Goal: Task Accomplishment & Management: Use online tool/utility

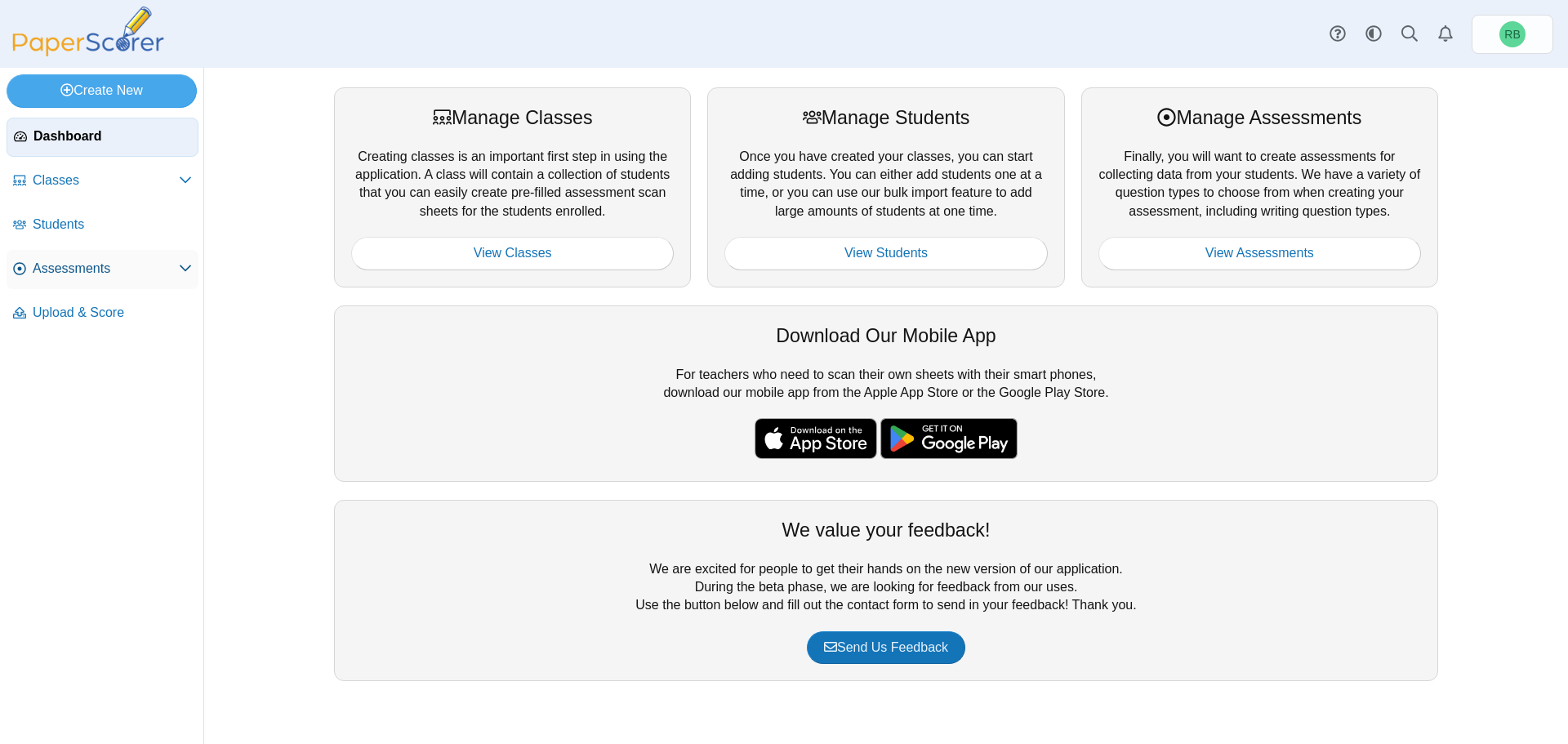
click at [124, 260] on span "Assessments" at bounding box center [106, 269] width 146 height 18
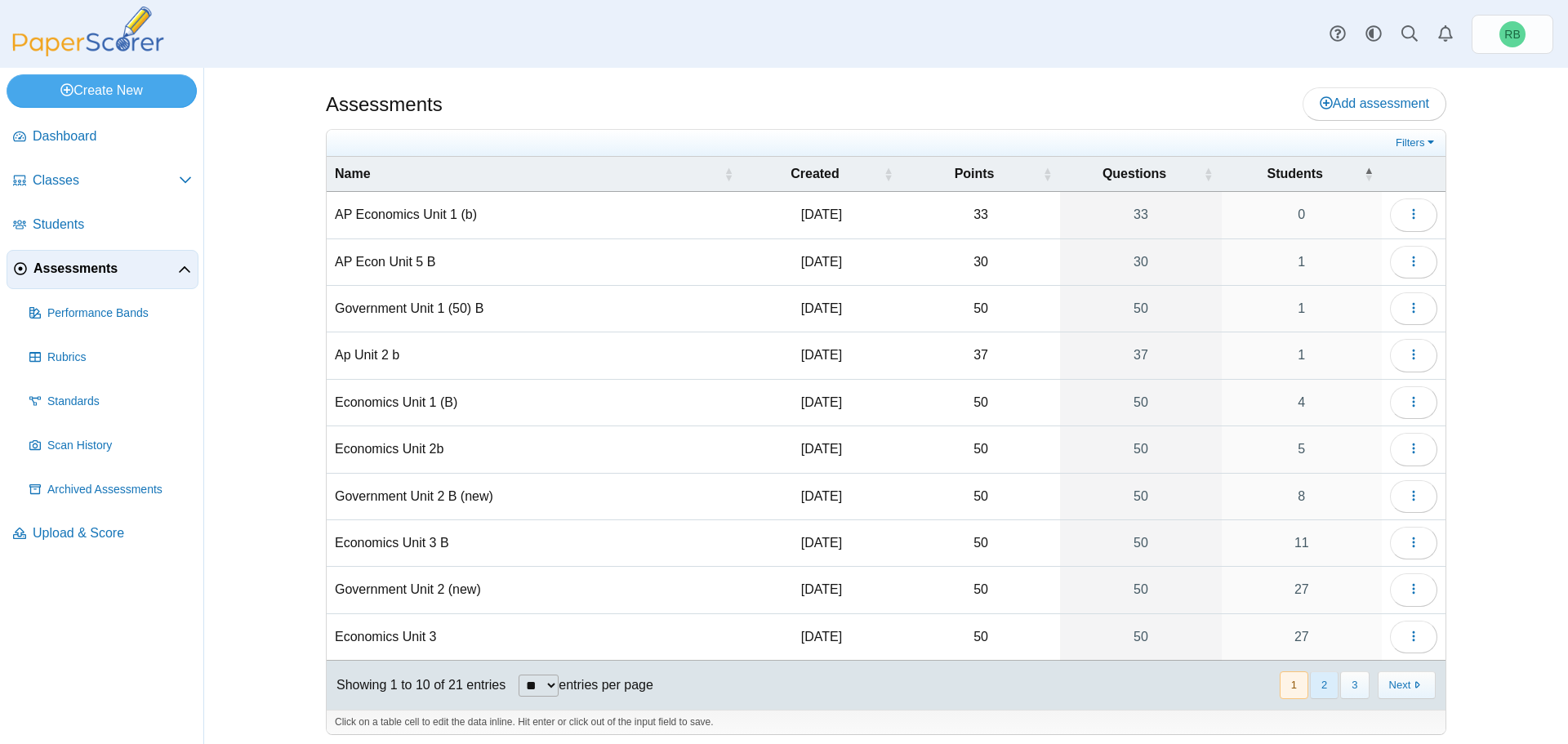
click at [1315, 680] on button "2" at bounding box center [1324, 684] width 29 height 27
click at [1415, 589] on button "button" at bounding box center [1413, 589] width 47 height 33
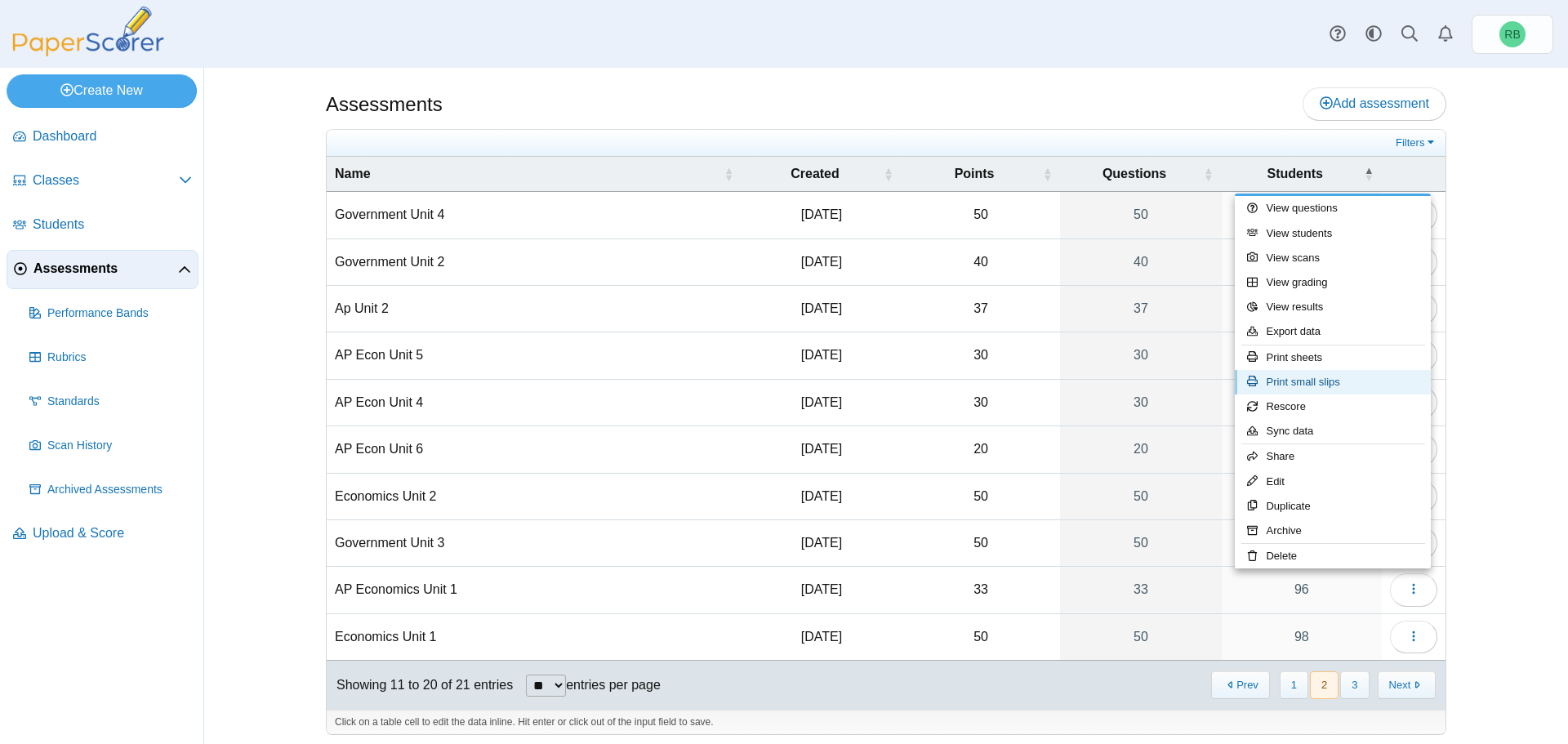
click at [1313, 376] on link "Print small slips" at bounding box center [1333, 382] width 196 height 25
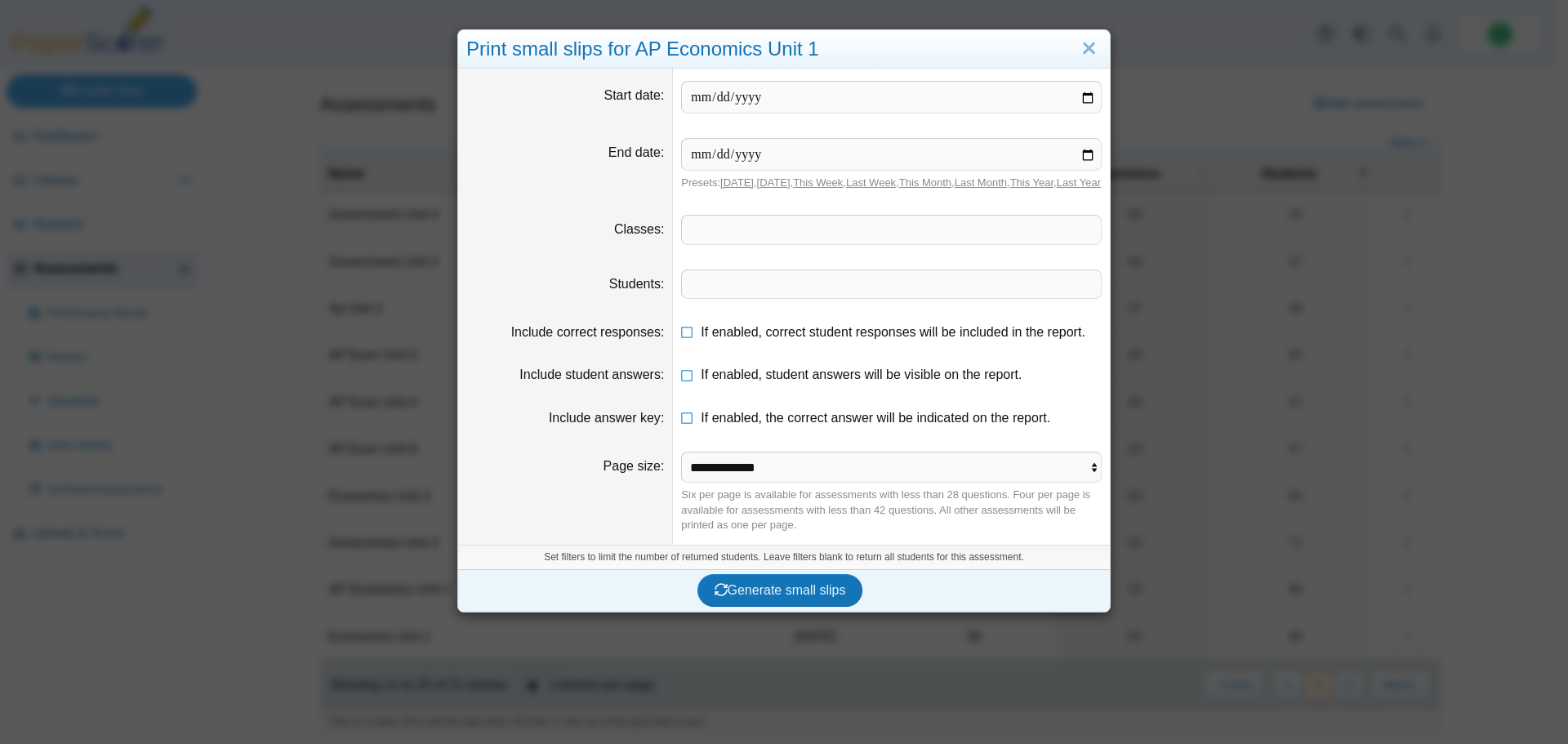
click at [760, 234] on span at bounding box center [891, 230] width 419 height 28
click at [1001, 243] on span at bounding box center [891, 230] width 419 height 28
click at [1069, 298] on span at bounding box center [891, 284] width 419 height 28
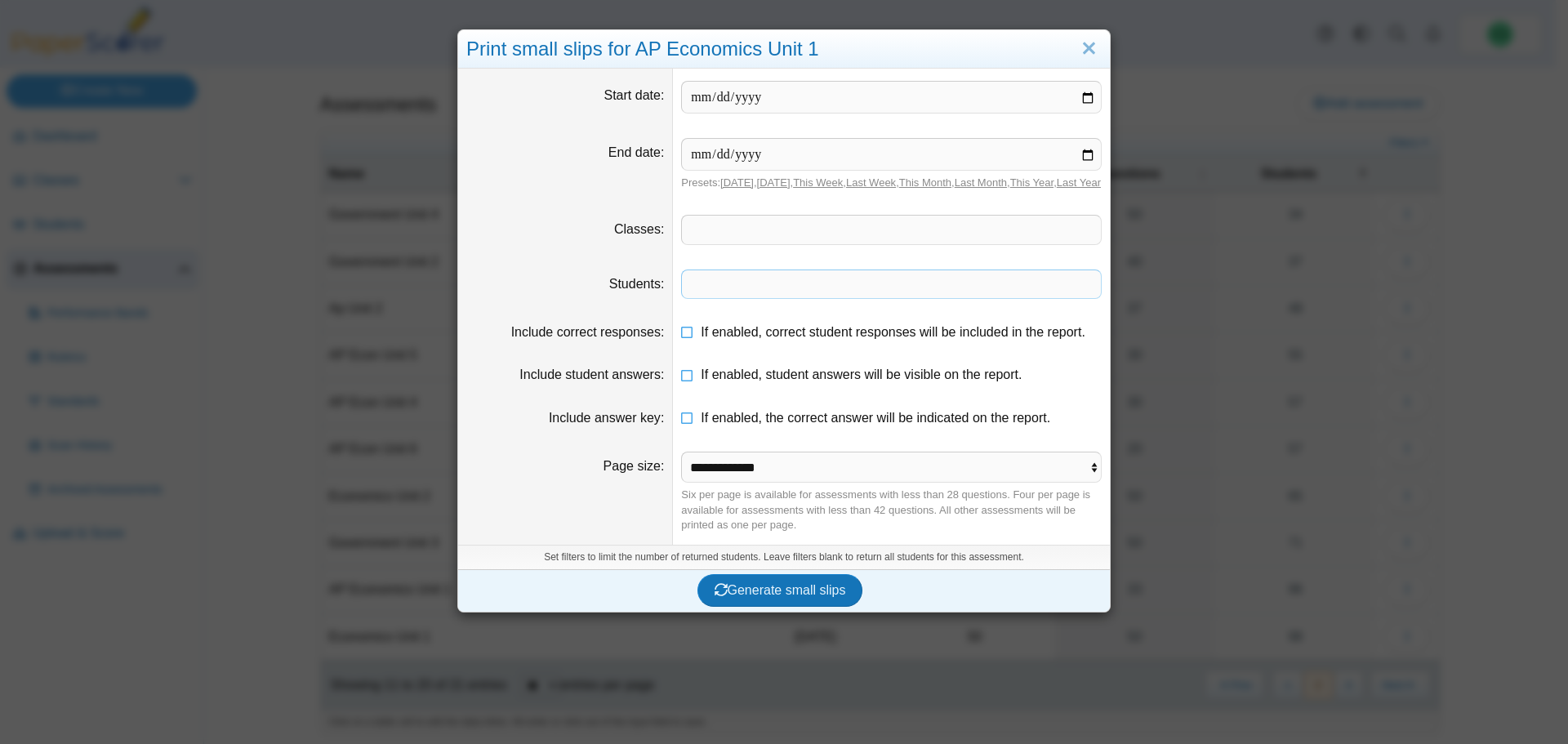
click at [1031, 224] on dd "​" at bounding box center [891, 230] width 437 height 54
click at [1028, 240] on span at bounding box center [891, 230] width 419 height 28
click at [1023, 240] on span at bounding box center [891, 230] width 419 height 28
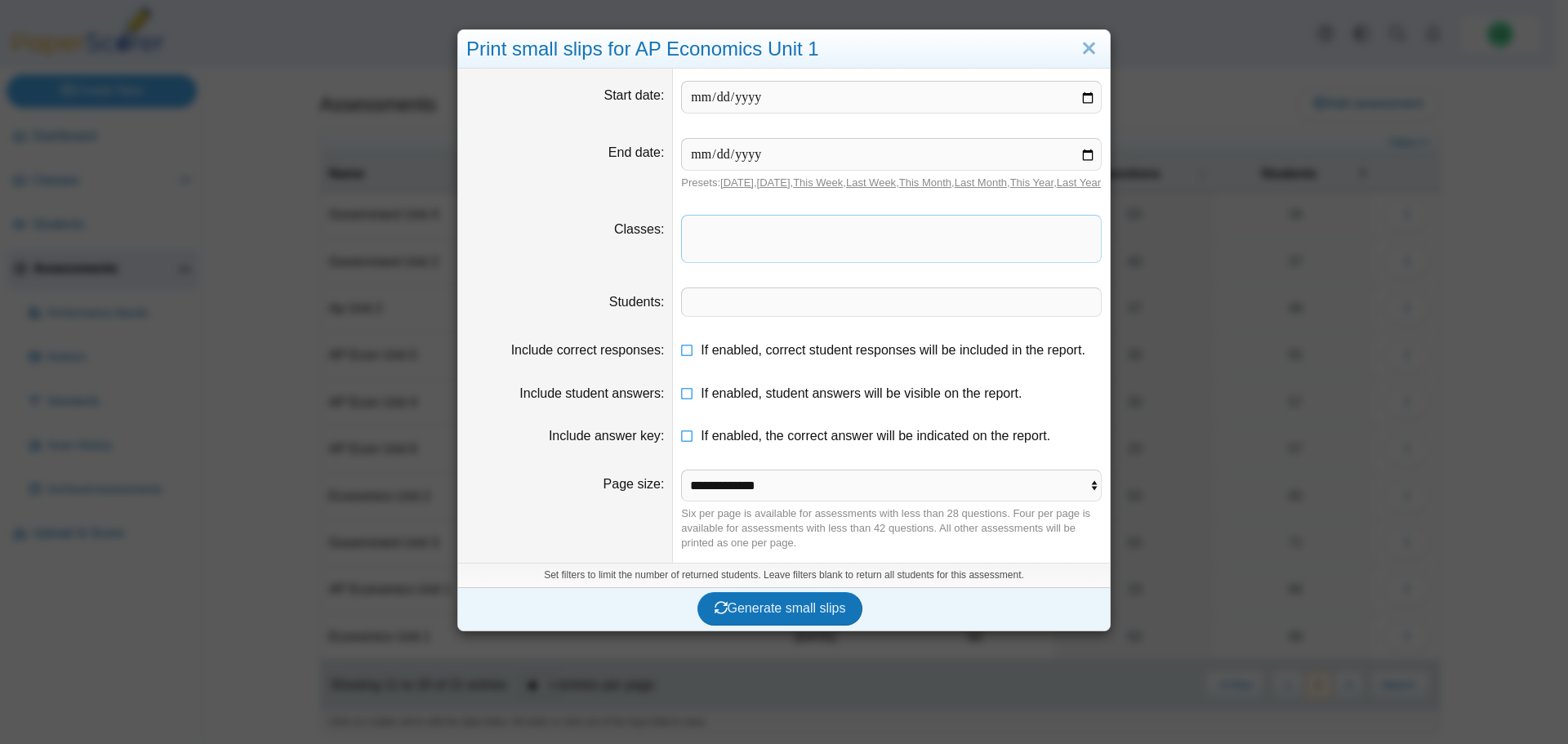
click at [822, 316] on span at bounding box center [891, 302] width 419 height 28
click at [811, 257] on span at bounding box center [891, 239] width 419 height 47
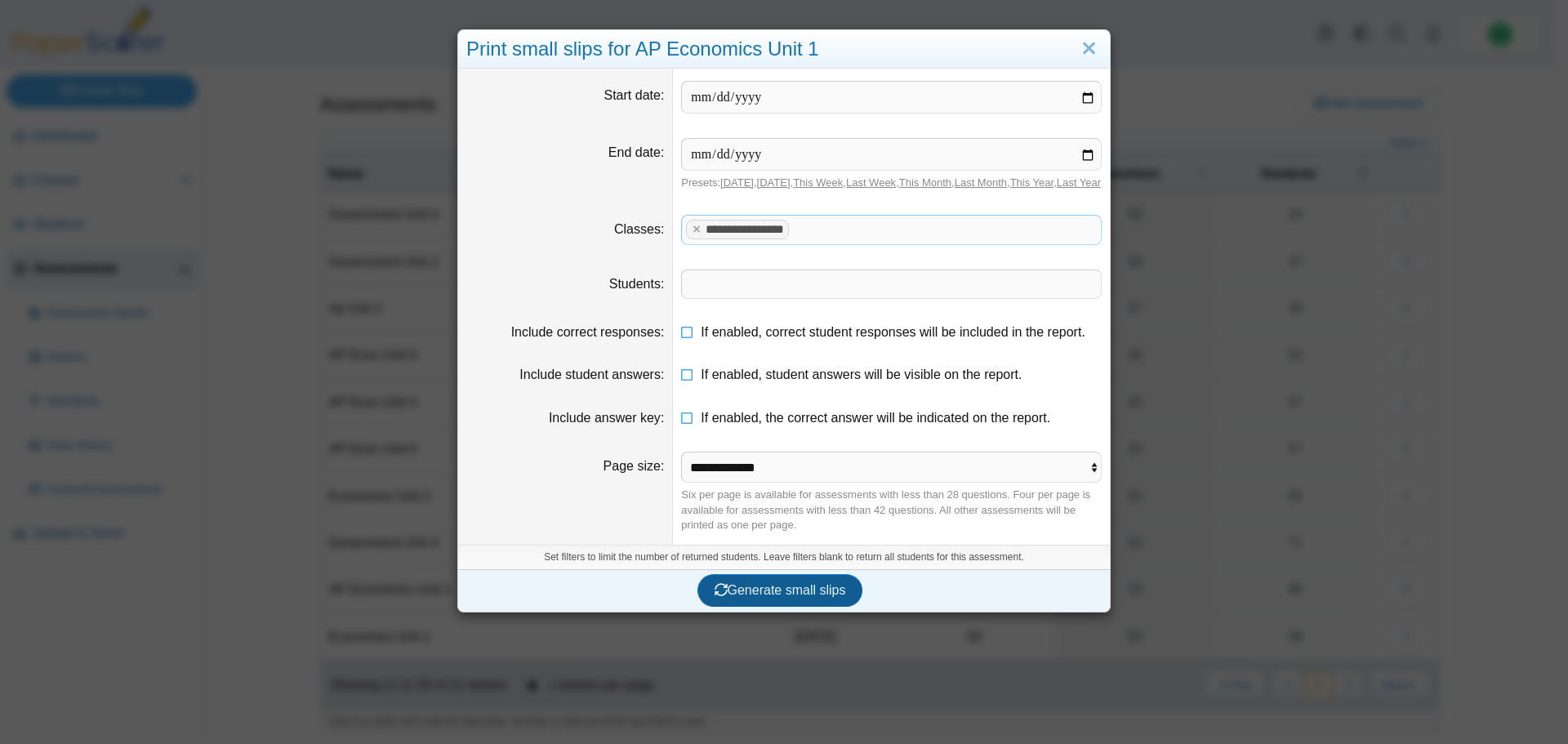
click at [811, 597] on span "Generate small slips" at bounding box center [781, 590] width 132 height 14
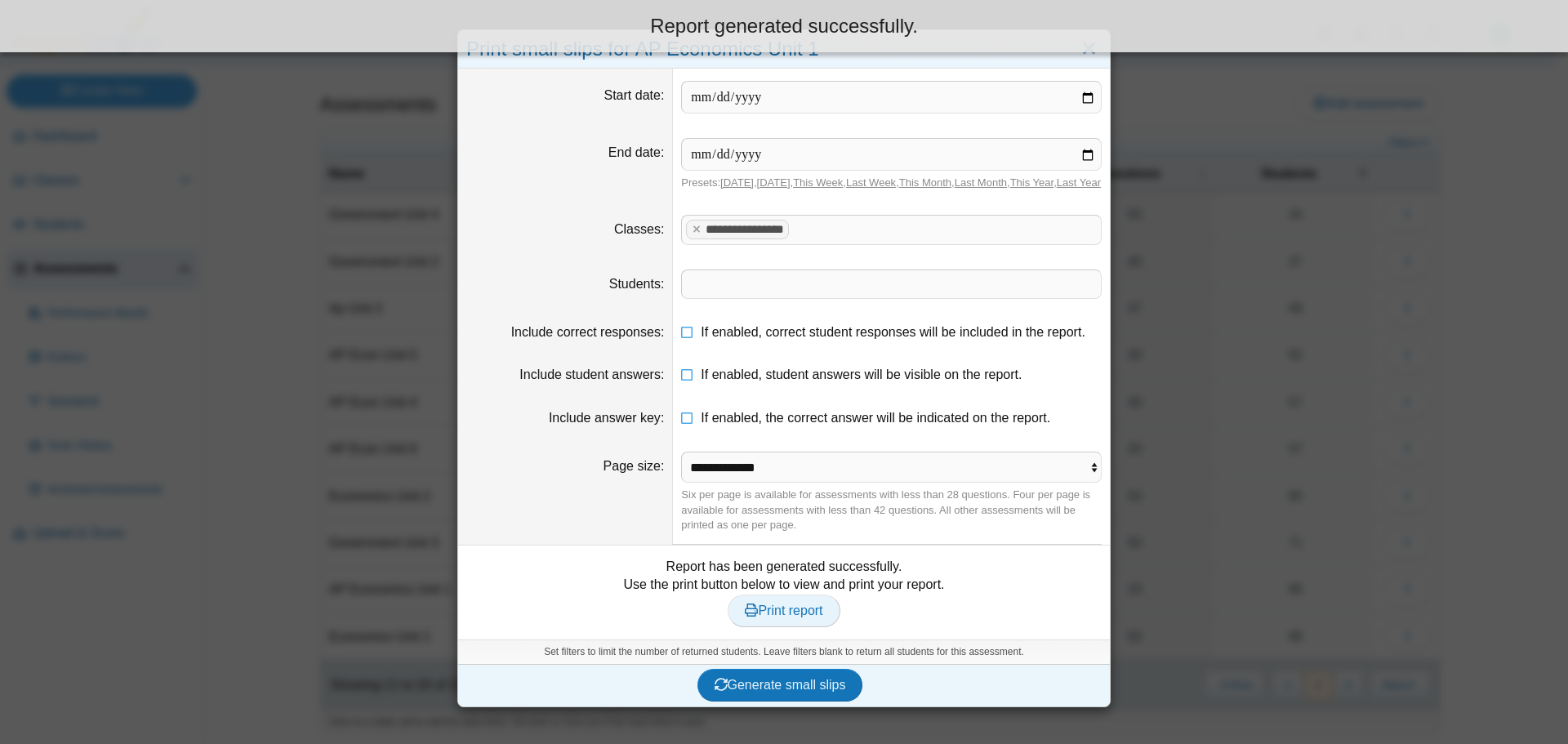
click at [800, 618] on span "Print report" at bounding box center [784, 611] width 78 height 14
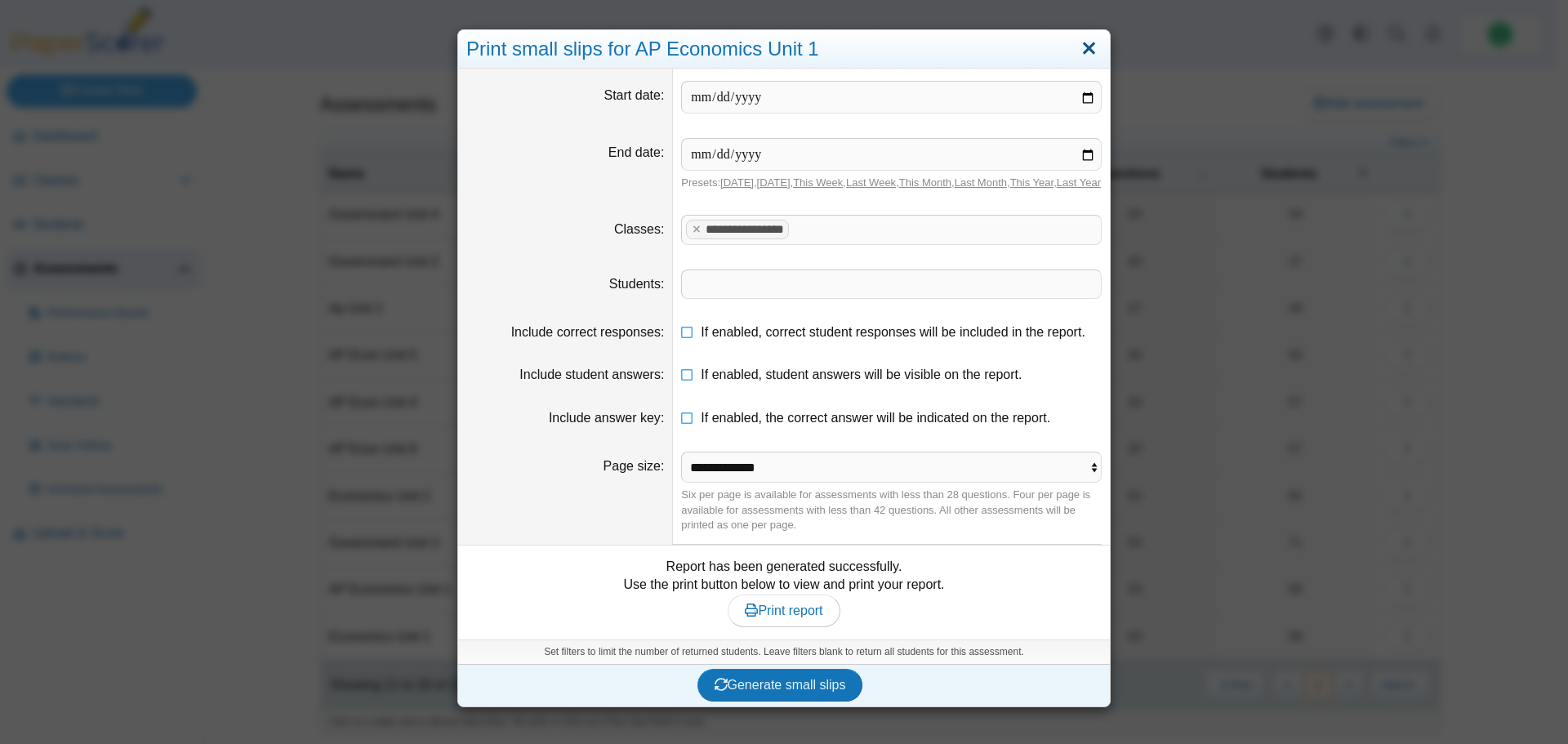
click at [1077, 47] on link "Close" at bounding box center [1089, 49] width 25 height 28
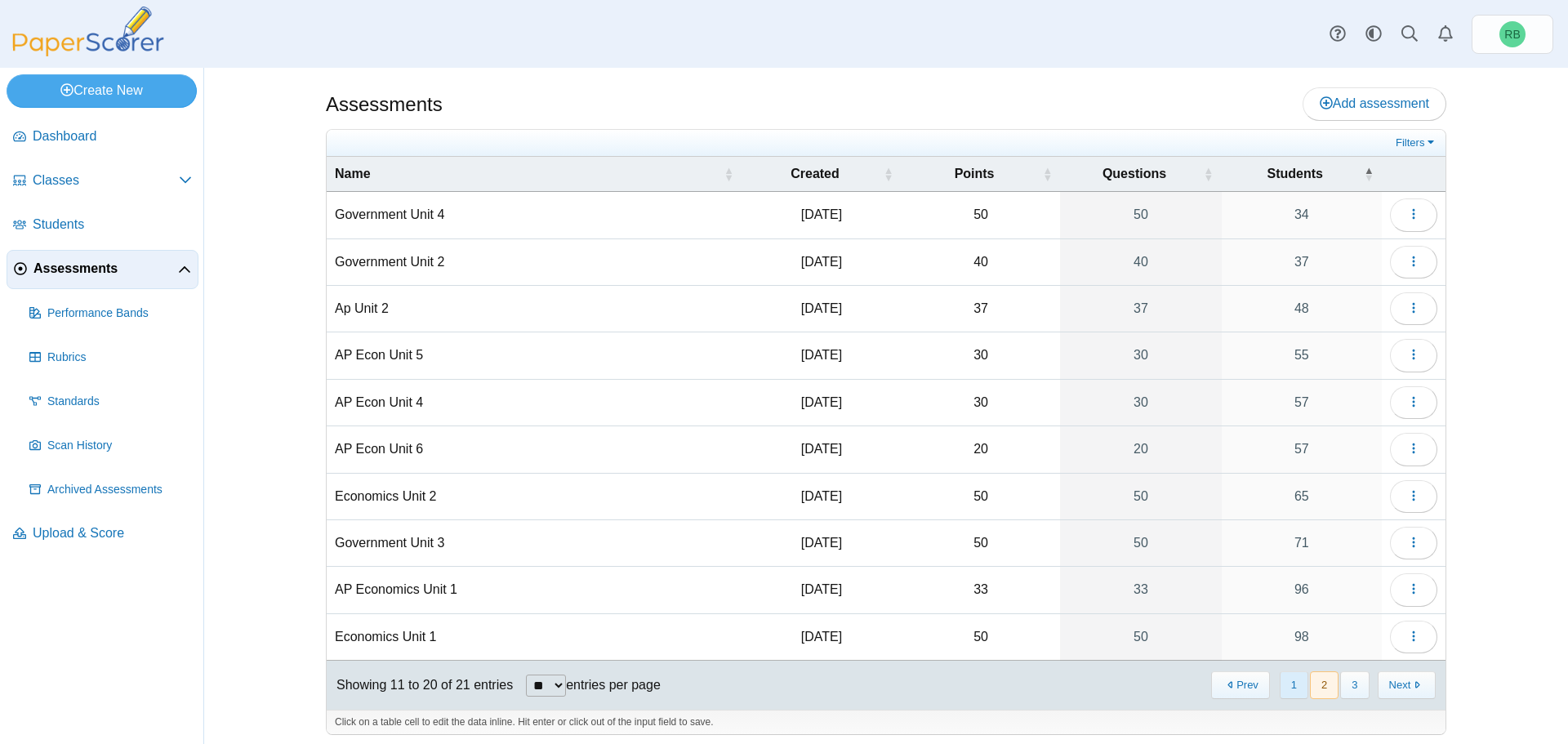
click at [1299, 677] on button "1" at bounding box center [1294, 684] width 29 height 27
click at [1412, 403] on use "button" at bounding box center [1413, 401] width 2 height 11
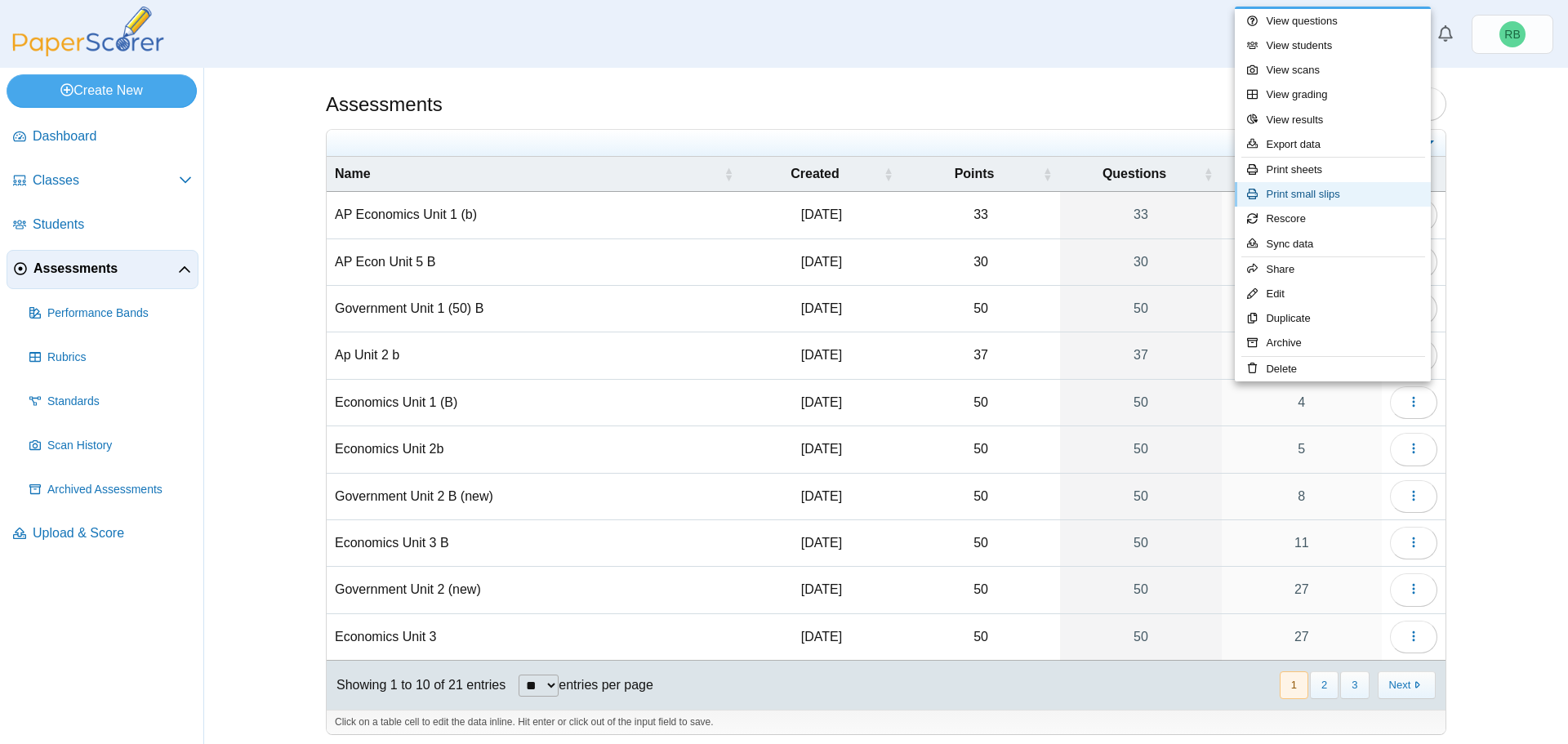
click at [1326, 194] on link "Print small slips" at bounding box center [1333, 194] width 196 height 25
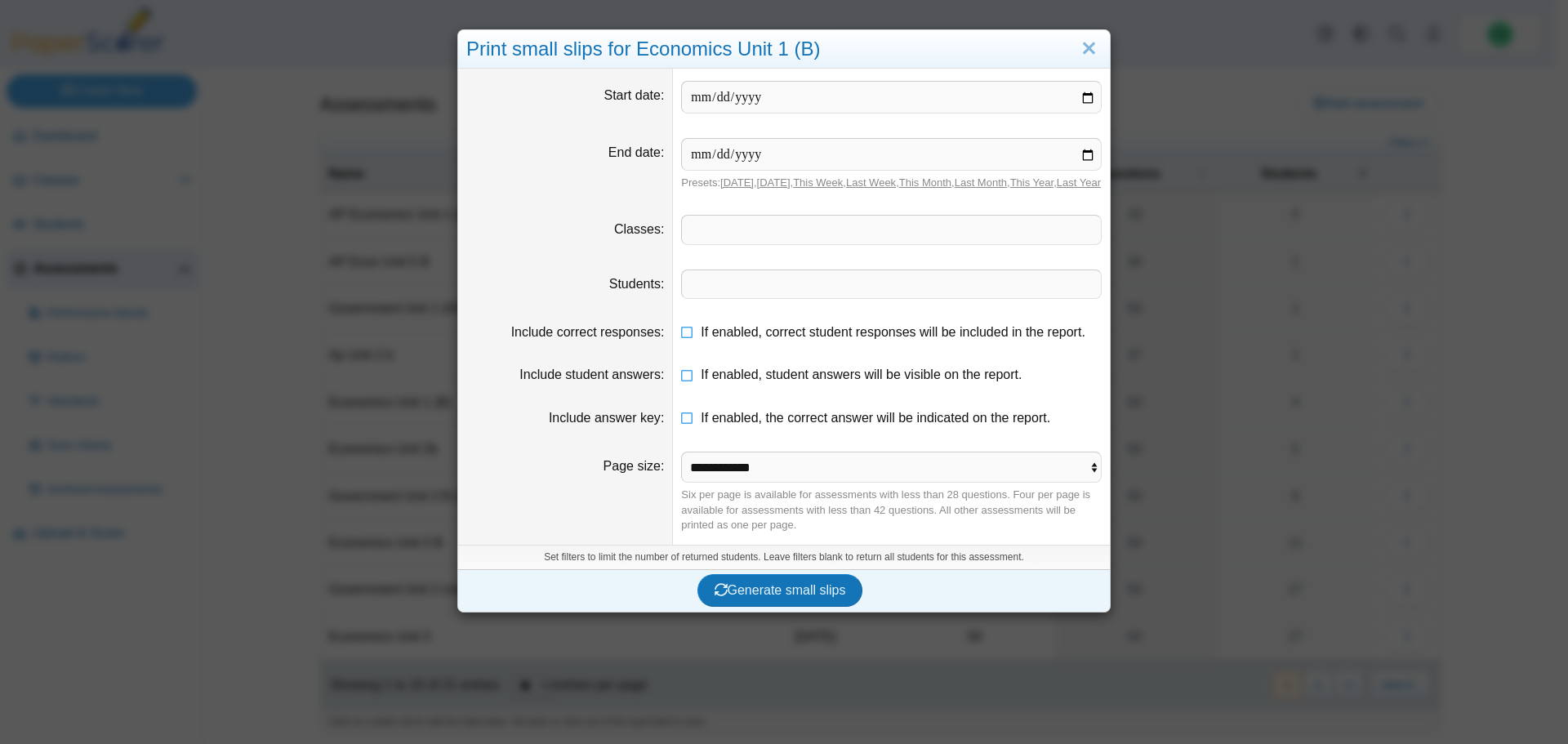
click at [812, 298] on span at bounding box center [891, 284] width 419 height 28
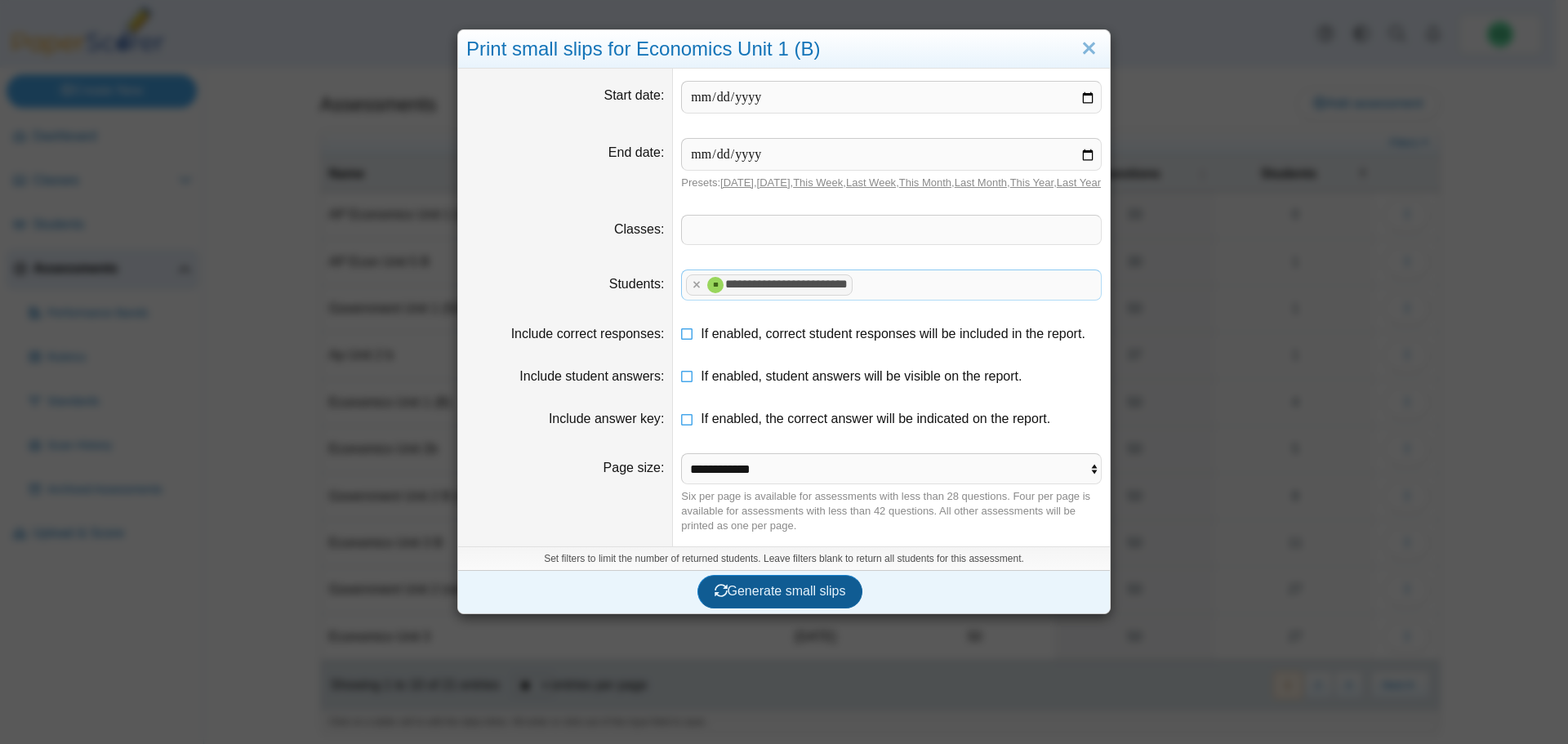
click at [804, 598] on span "Generate small slips" at bounding box center [781, 591] width 132 height 14
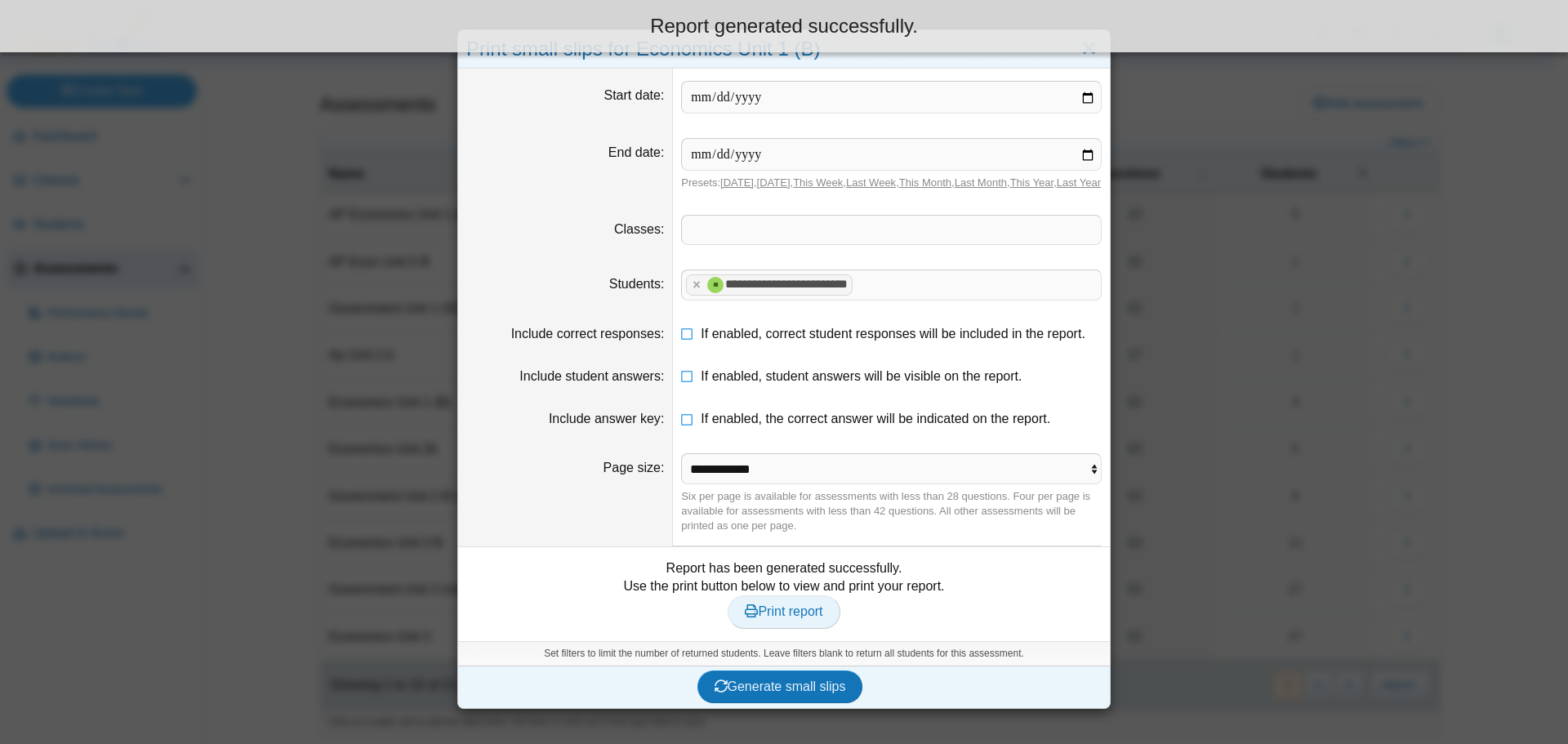
click at [770, 618] on span "Print report" at bounding box center [784, 611] width 78 height 14
